Goal: Navigation & Orientation: Understand site structure

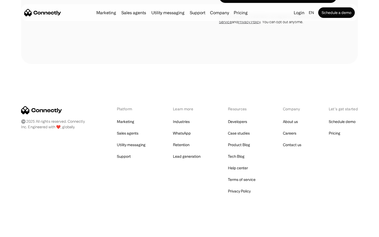
scroll to position [212, 0]
